Goal: Transaction & Acquisition: Obtain resource

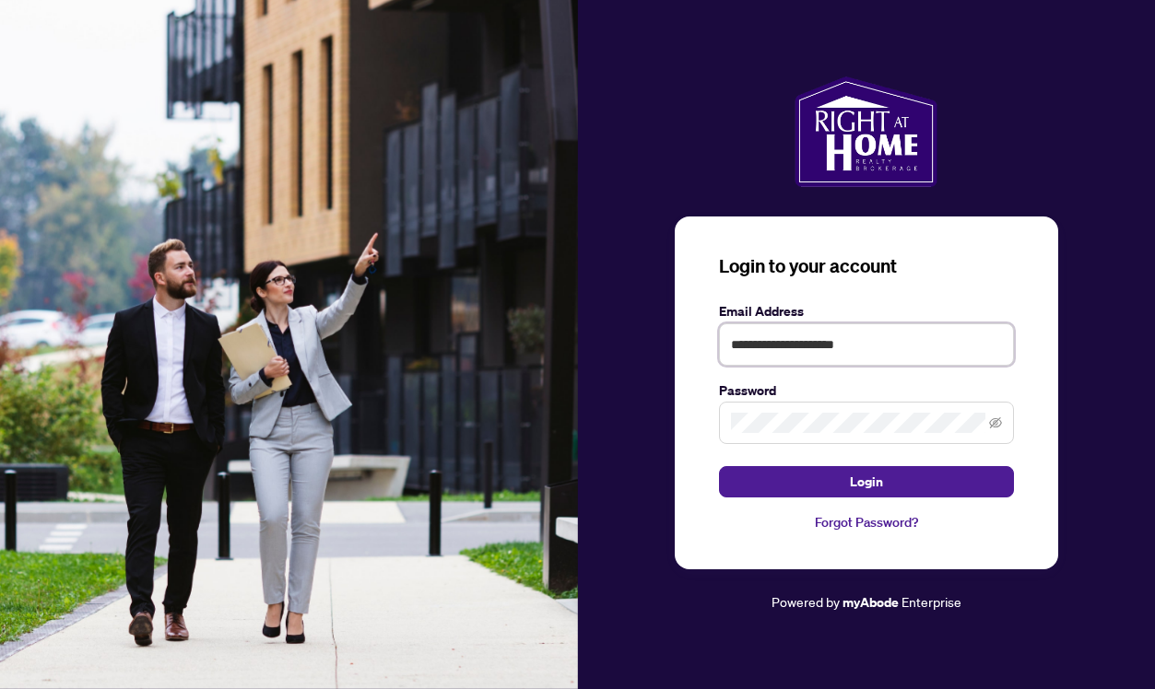
type input "**********"
click at [866, 482] on button "Login" at bounding box center [866, 481] width 295 height 31
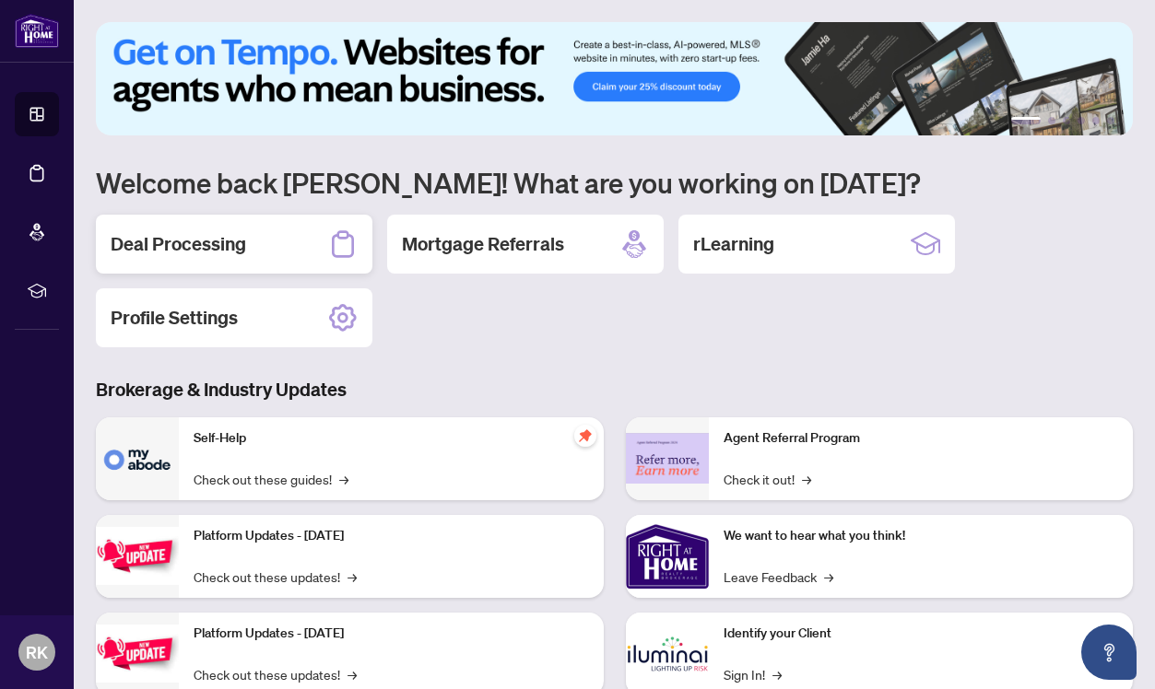
click at [260, 233] on div "Deal Processing" at bounding box center [234, 244] width 277 height 59
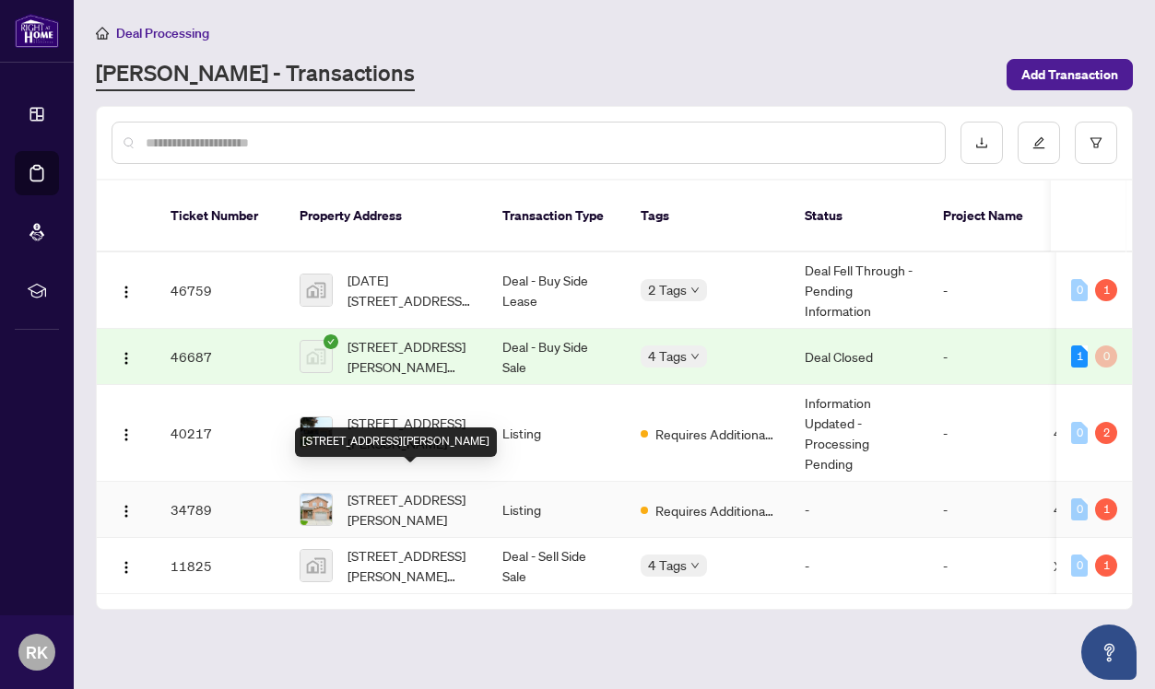
click at [466, 489] on span "[STREET_ADDRESS][PERSON_NAME]" at bounding box center [409, 509] width 125 height 41
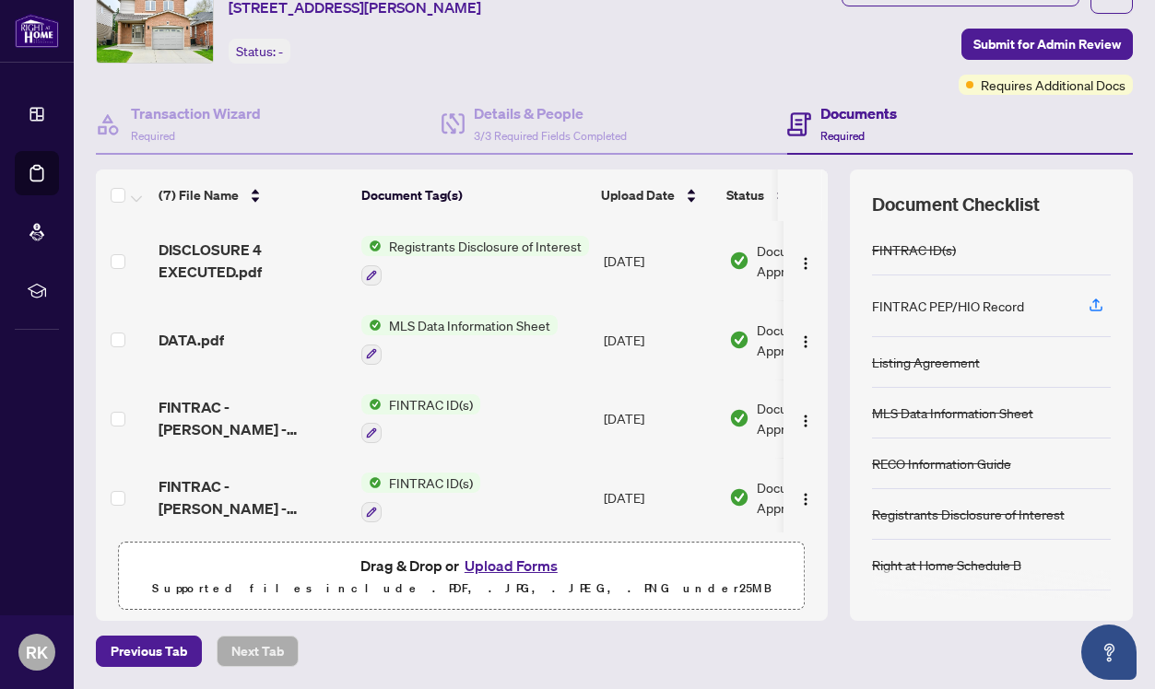
scroll to position [82, 0]
click at [416, 251] on span "Registrants Disclosure of Interest" at bounding box center [485, 247] width 207 height 20
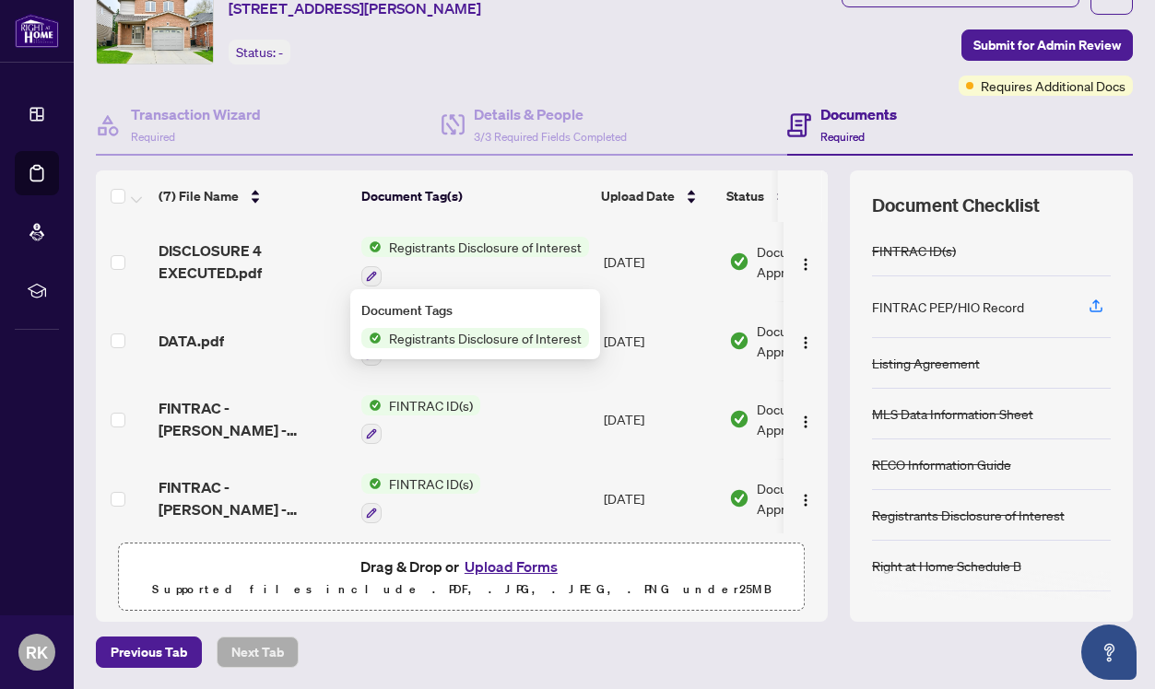
click at [445, 327] on div "Document Tags Registrants Disclosure of Interest" at bounding box center [475, 324] width 228 height 48
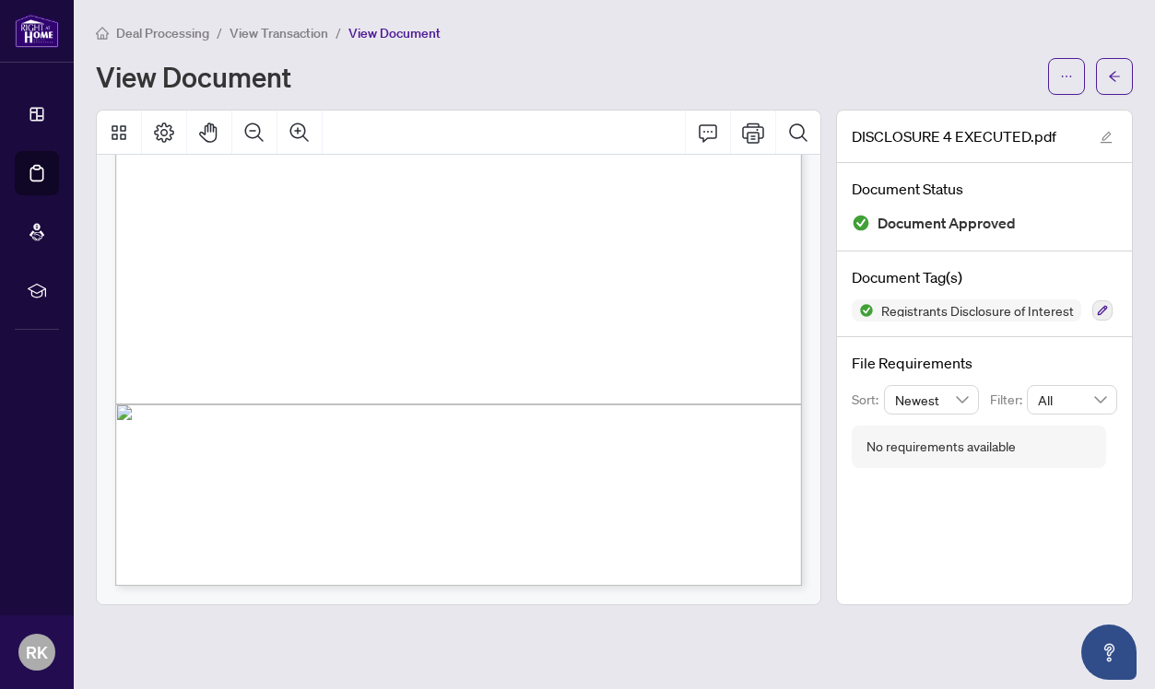
scroll to position [476, 1]
click at [1062, 83] on span "button" at bounding box center [1066, 76] width 13 height 29
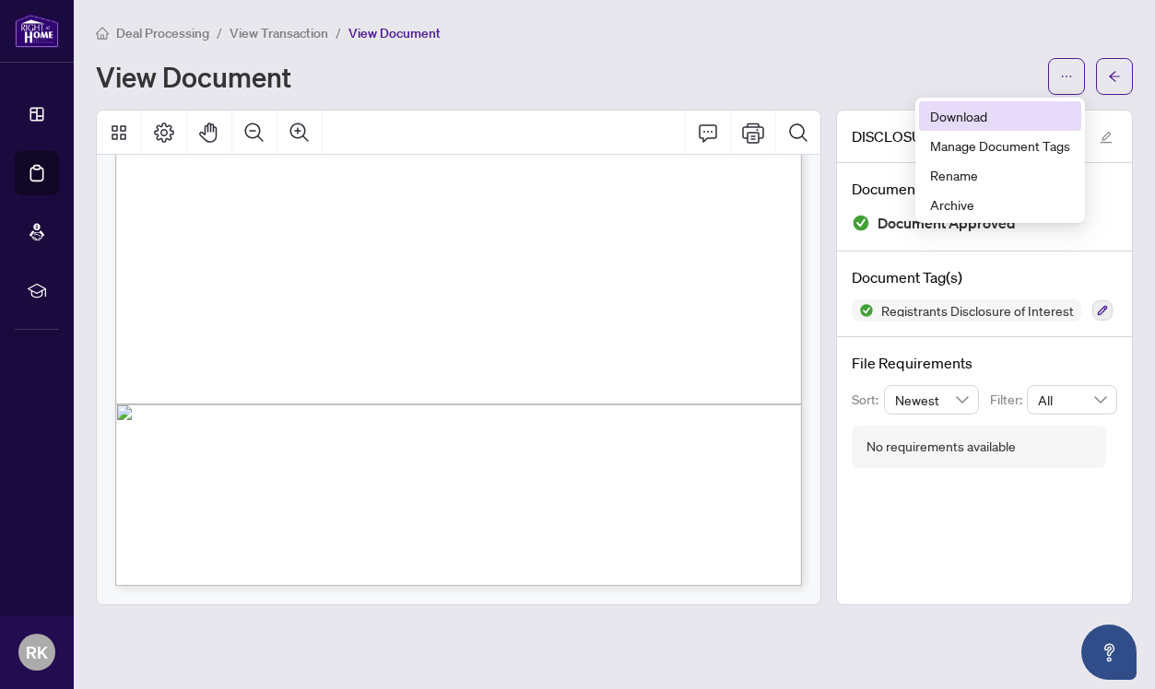
click at [931, 112] on span "Download" at bounding box center [1000, 116] width 140 height 20
